Goal: Transaction & Acquisition: Purchase product/service

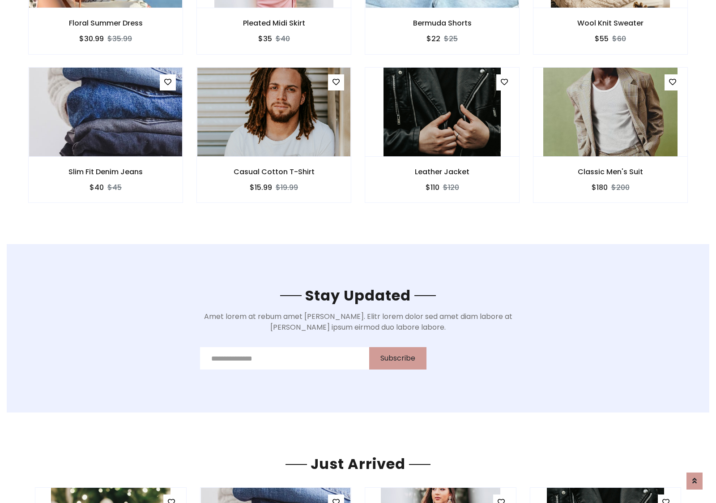
scroll to position [1348, 0]
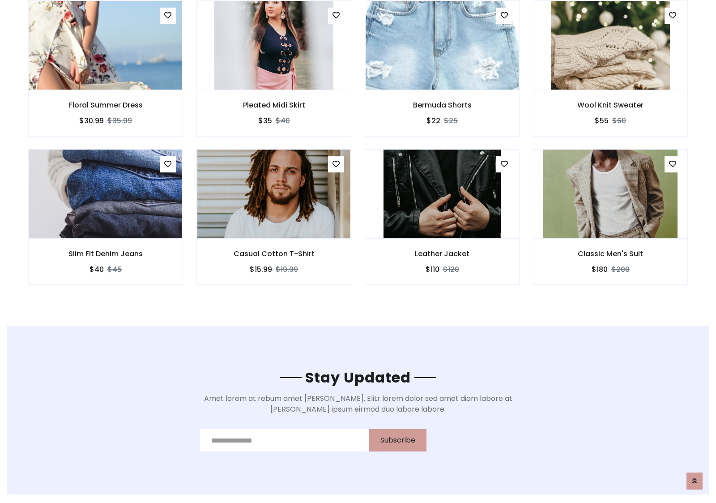
click at [358, 152] on div "Leather Jacket $110 $120" at bounding box center [442, 223] width 168 height 148
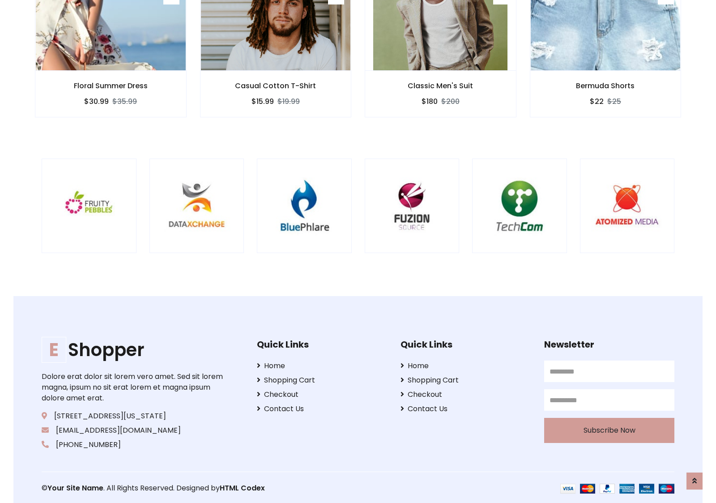
scroll to position [1704, 0]
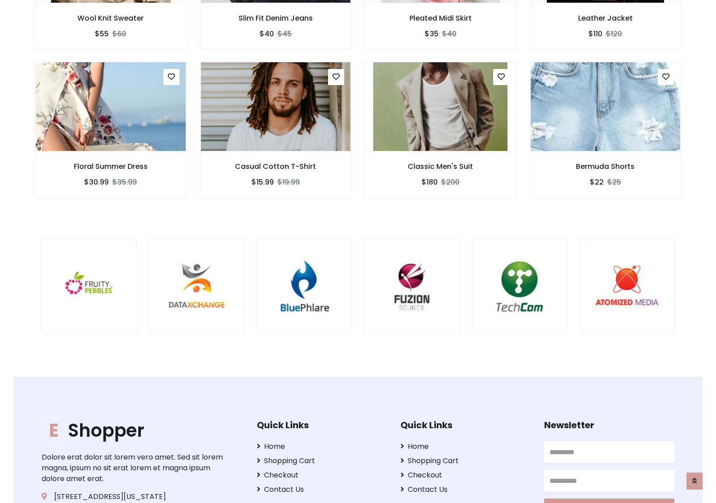
click at [358, 251] on div at bounding box center [472, 286] width 2153 height 95
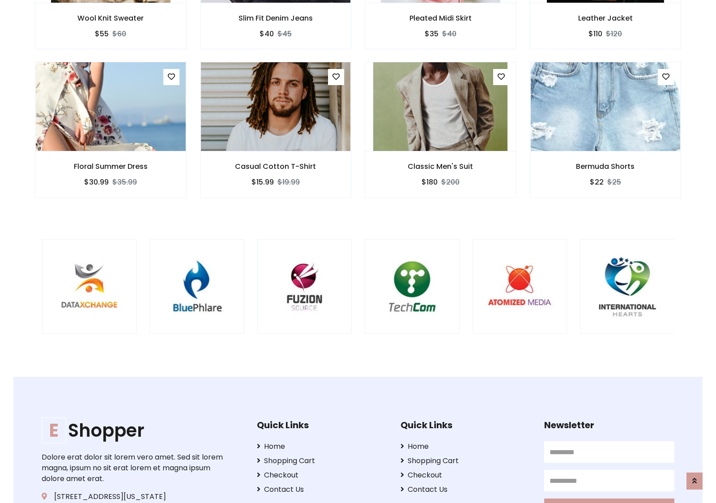
click at [358, 251] on div at bounding box center [364, 286] width 2153 height 95
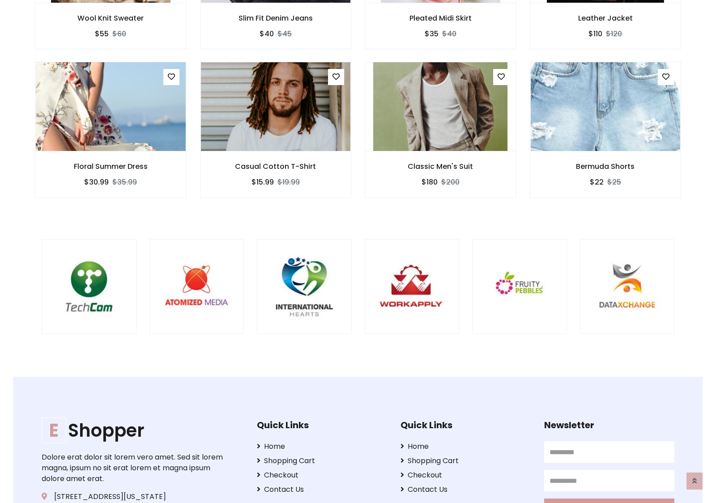
scroll to position [0, 0]
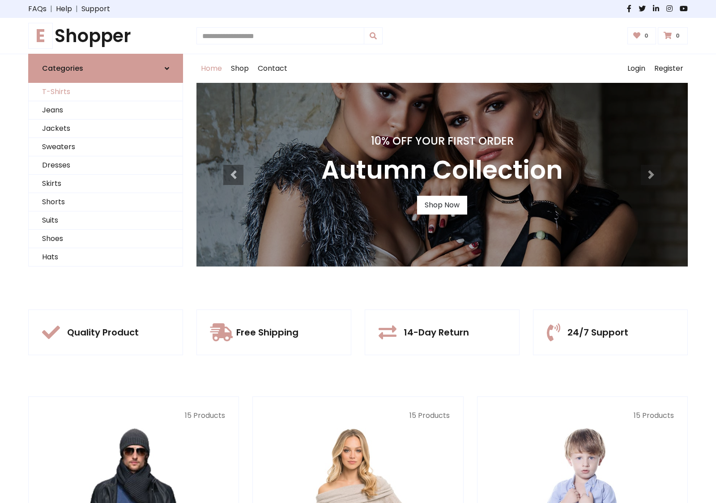
click at [106, 92] on link "T-Shirts" at bounding box center [106, 92] width 154 height 18
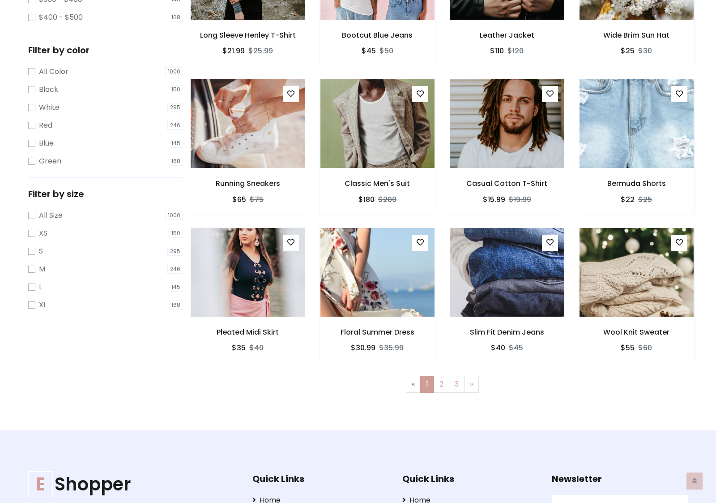
scroll to position [359, 0]
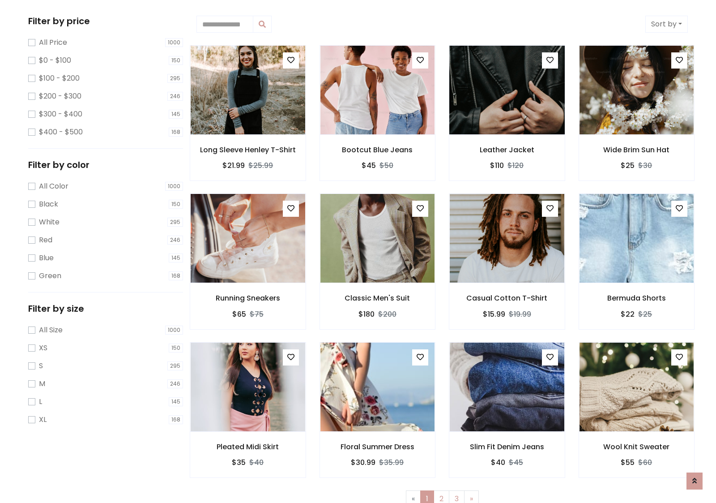
scroll to position [0, 0]
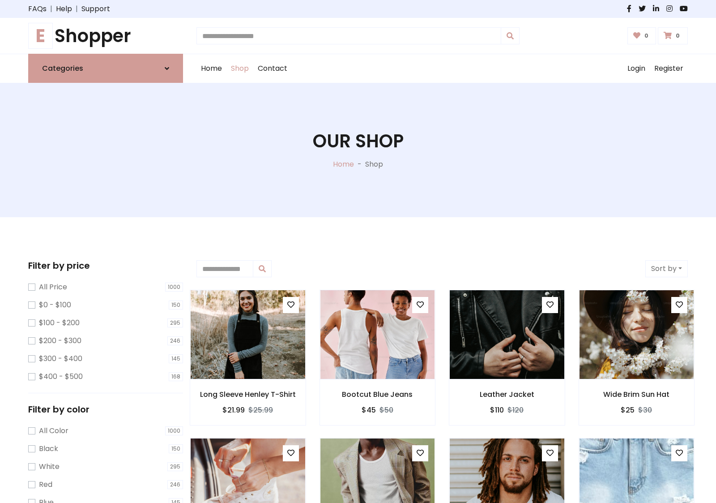
click at [106, 36] on h1 "E Shopper" at bounding box center [105, 35] width 155 height 21
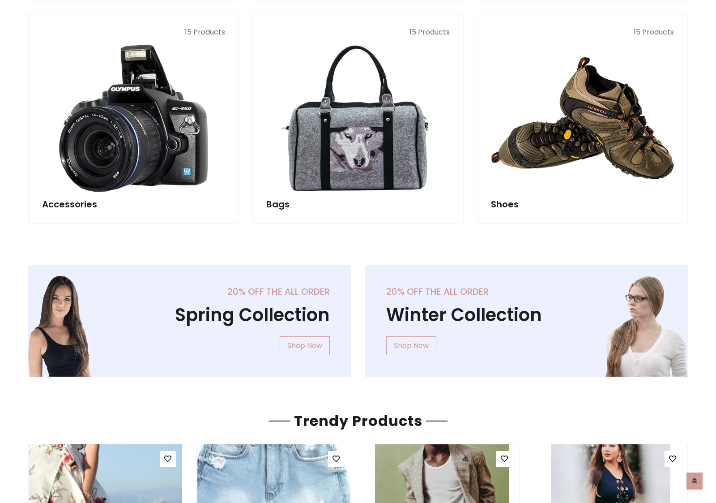
scroll to position [870, 0]
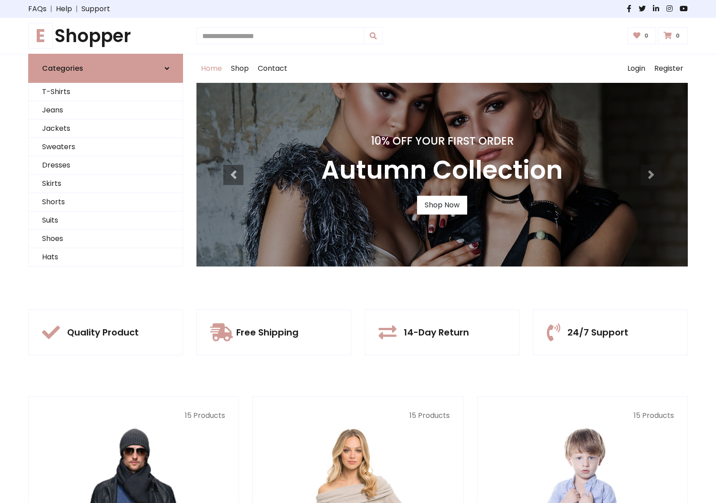
scroll to position [294, 0]
